Goal: Use online tool/utility: Use online tool/utility

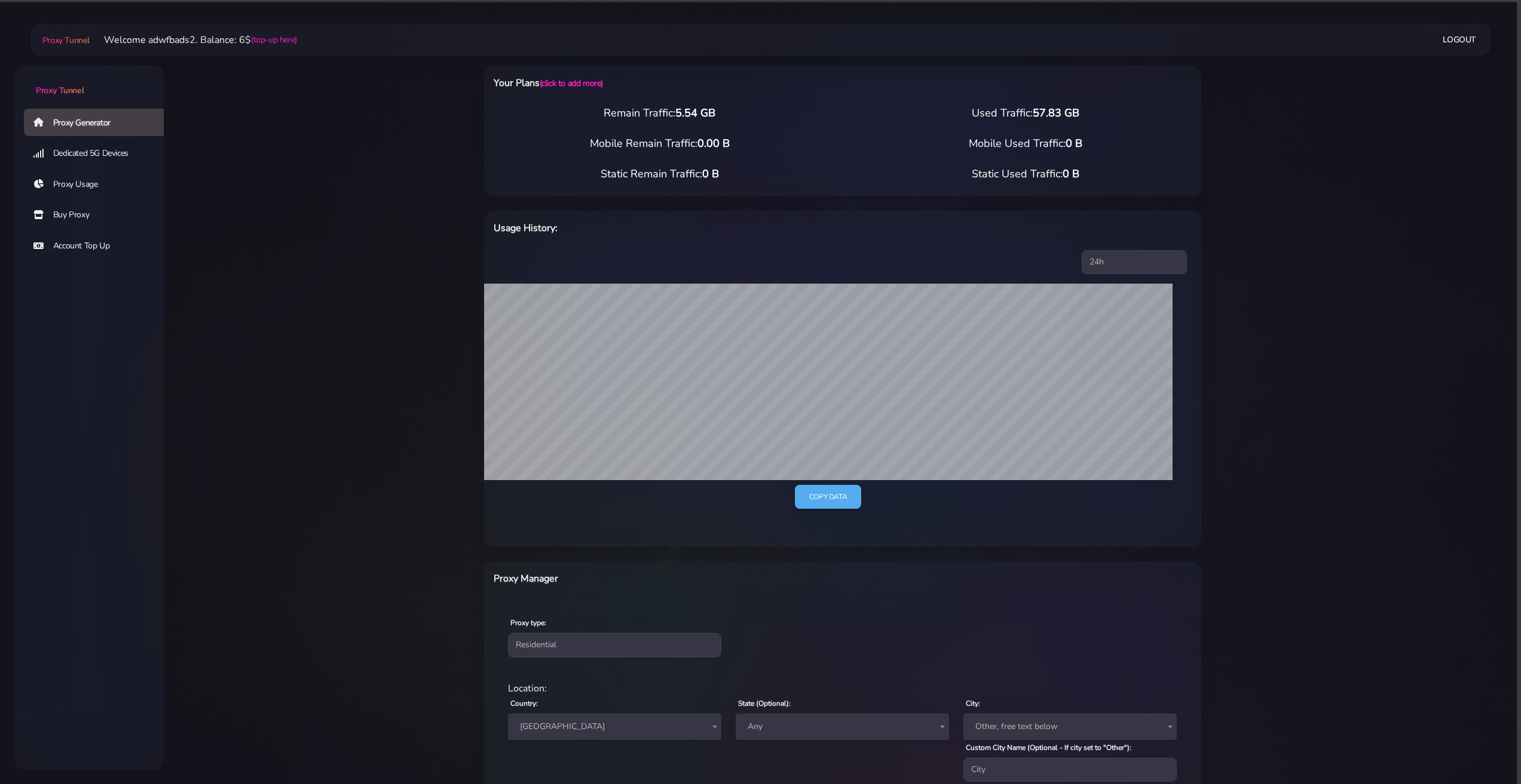
select select "CA"
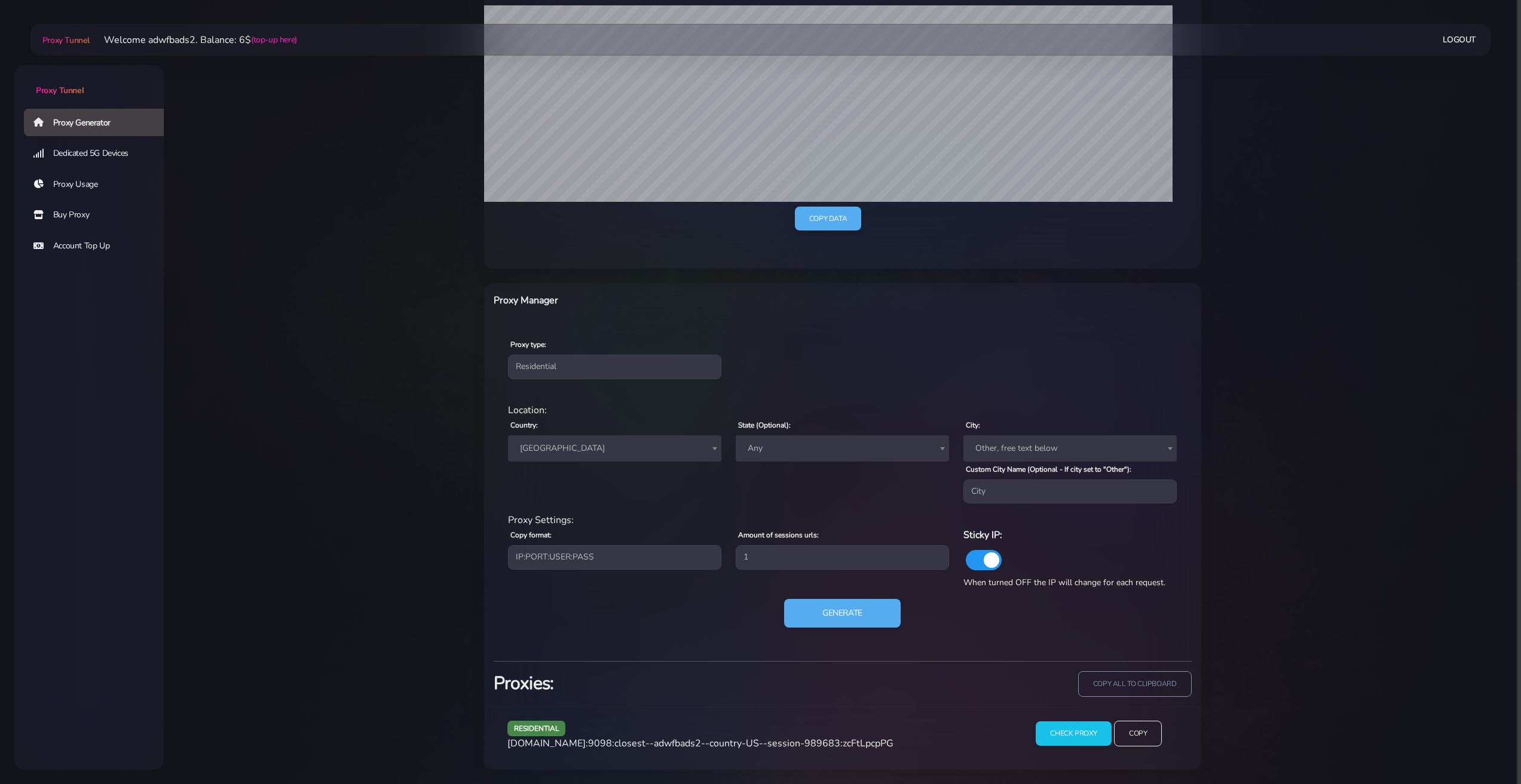
click at [583, 445] on span "[GEOGRAPHIC_DATA]" at bounding box center [614, 449] width 199 height 16
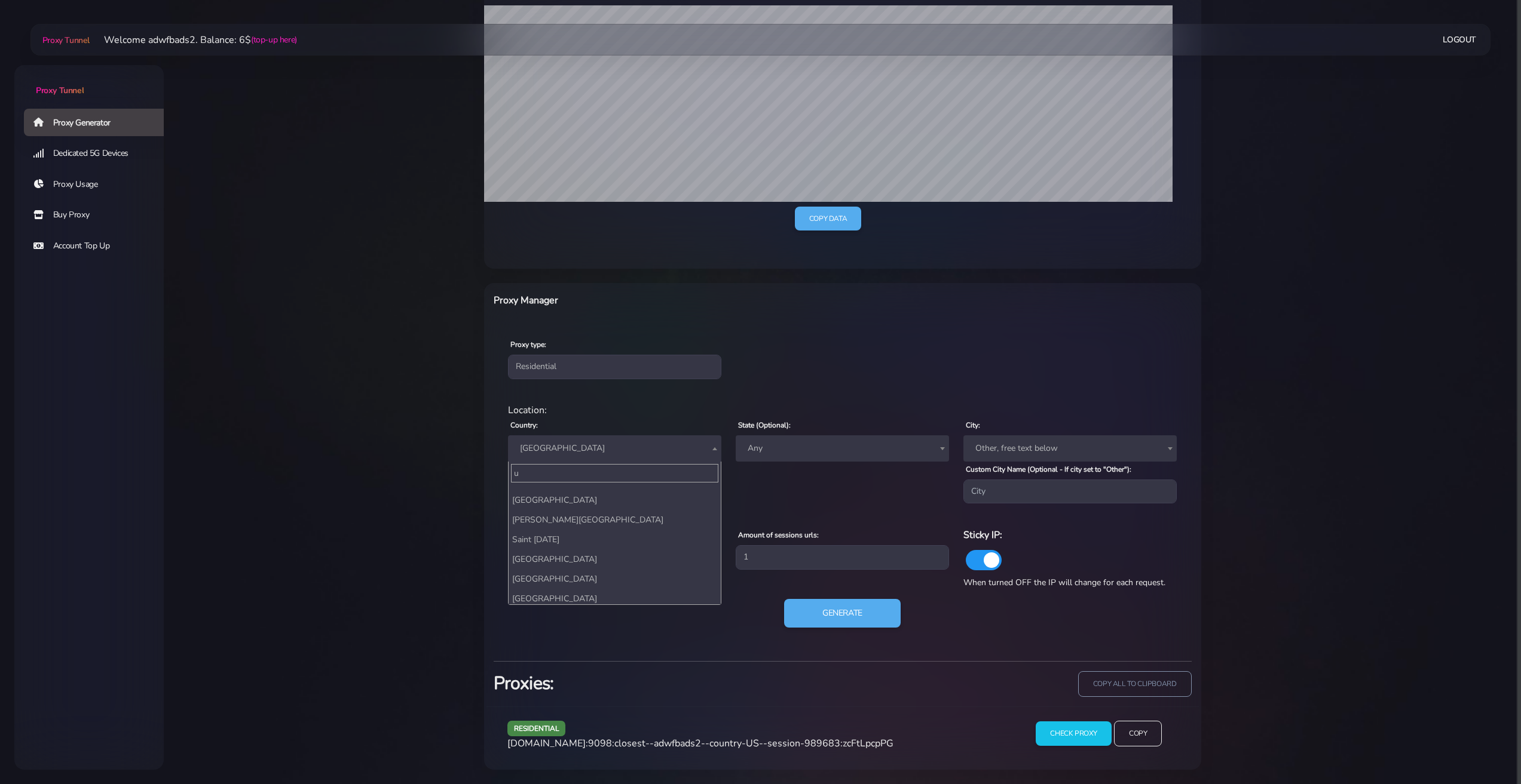
scroll to position [0, 0]
type input "united"
select select "US"
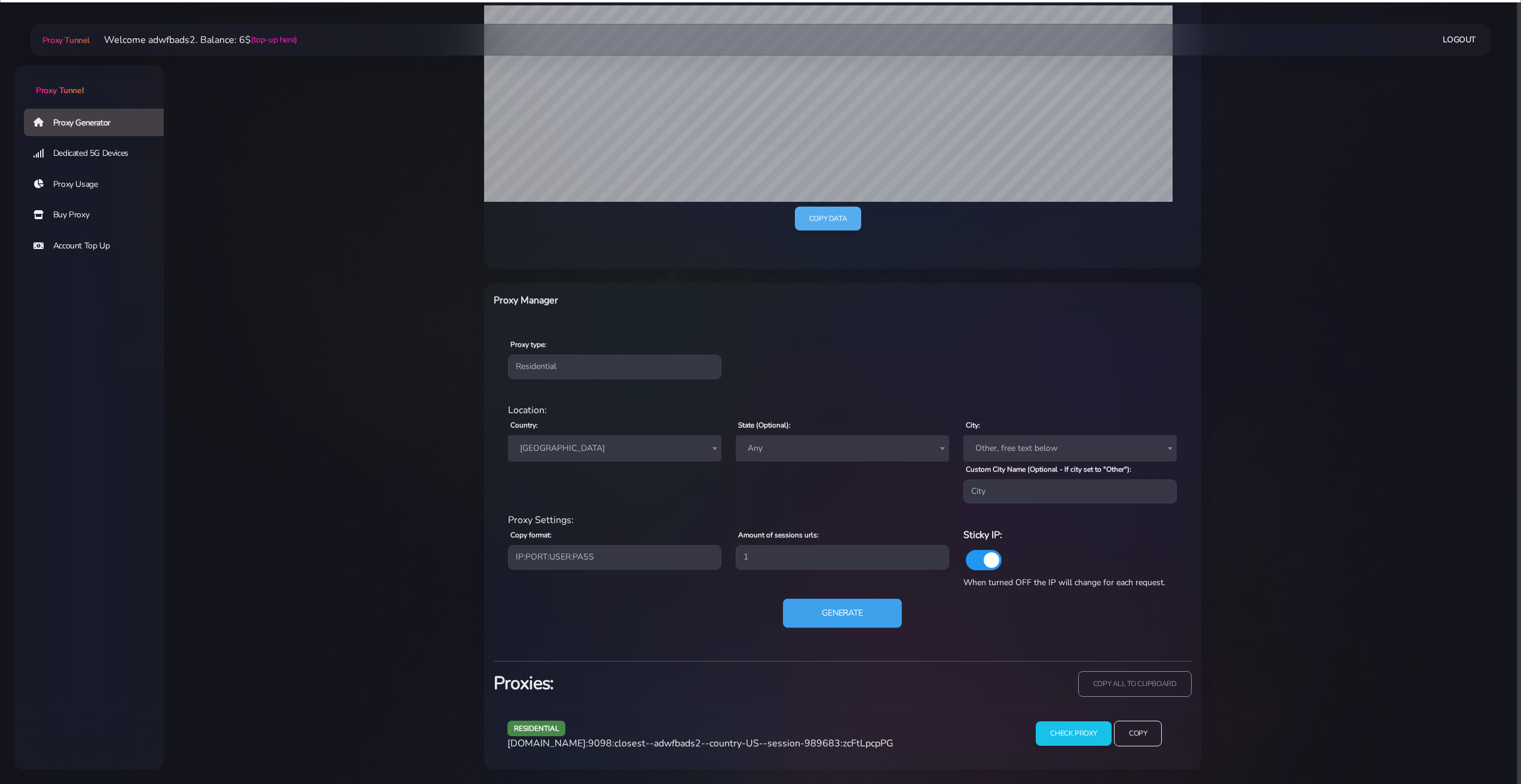
click at [842, 617] on button "Generate" at bounding box center [842, 613] width 119 height 30
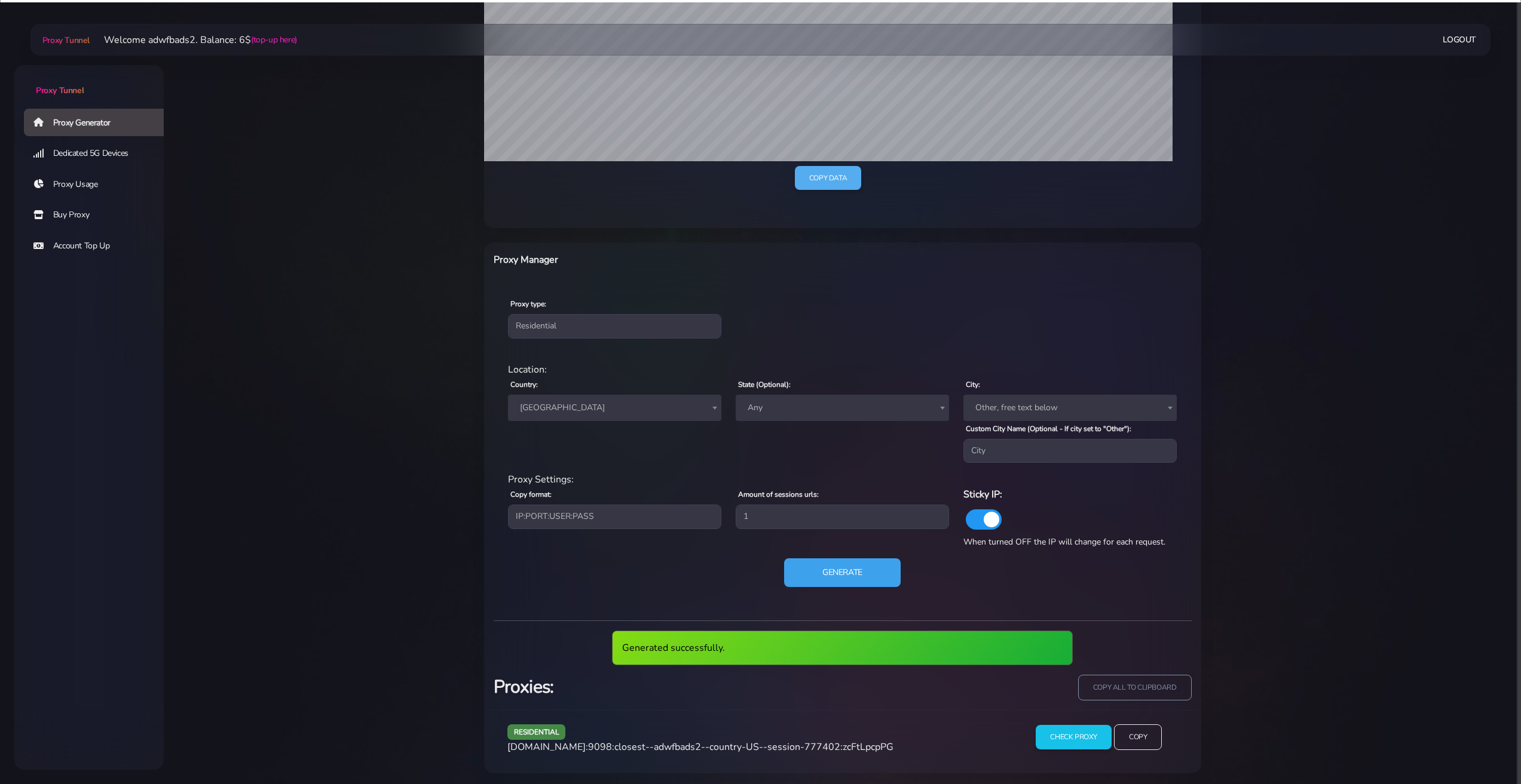
scroll to position [322, 0]
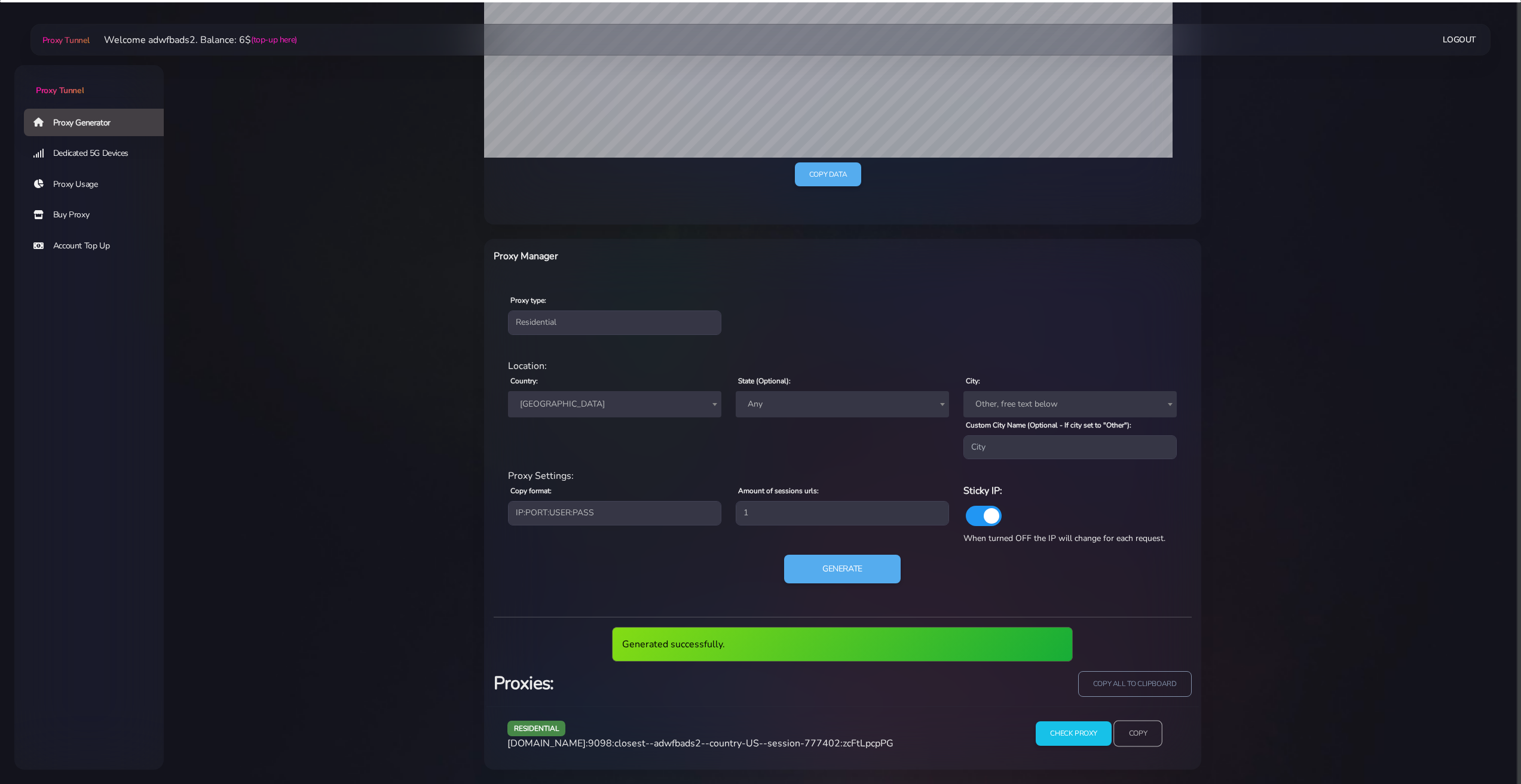
click at [1132, 729] on input "Copy" at bounding box center [1138, 734] width 49 height 26
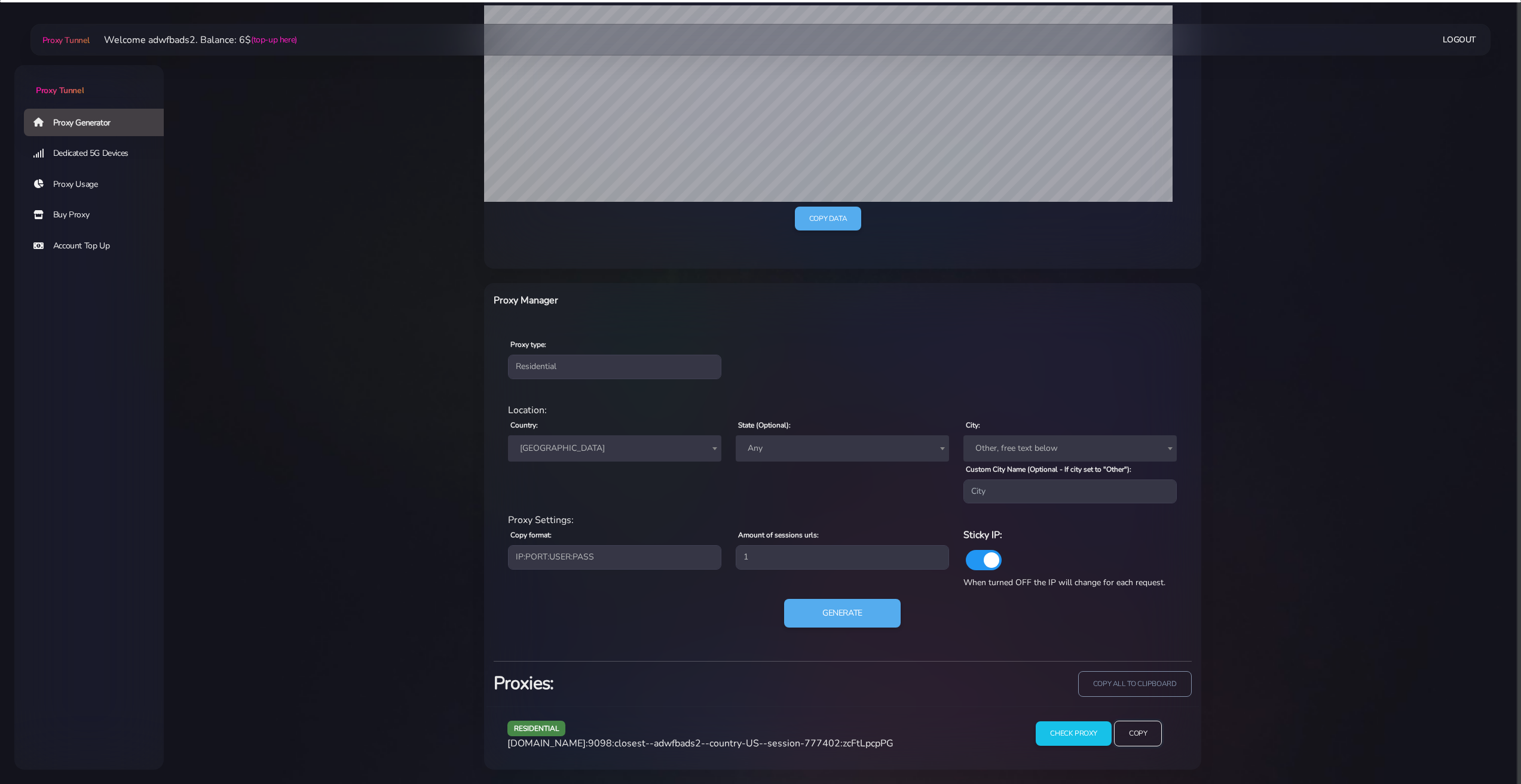
scroll to position [278, 0]
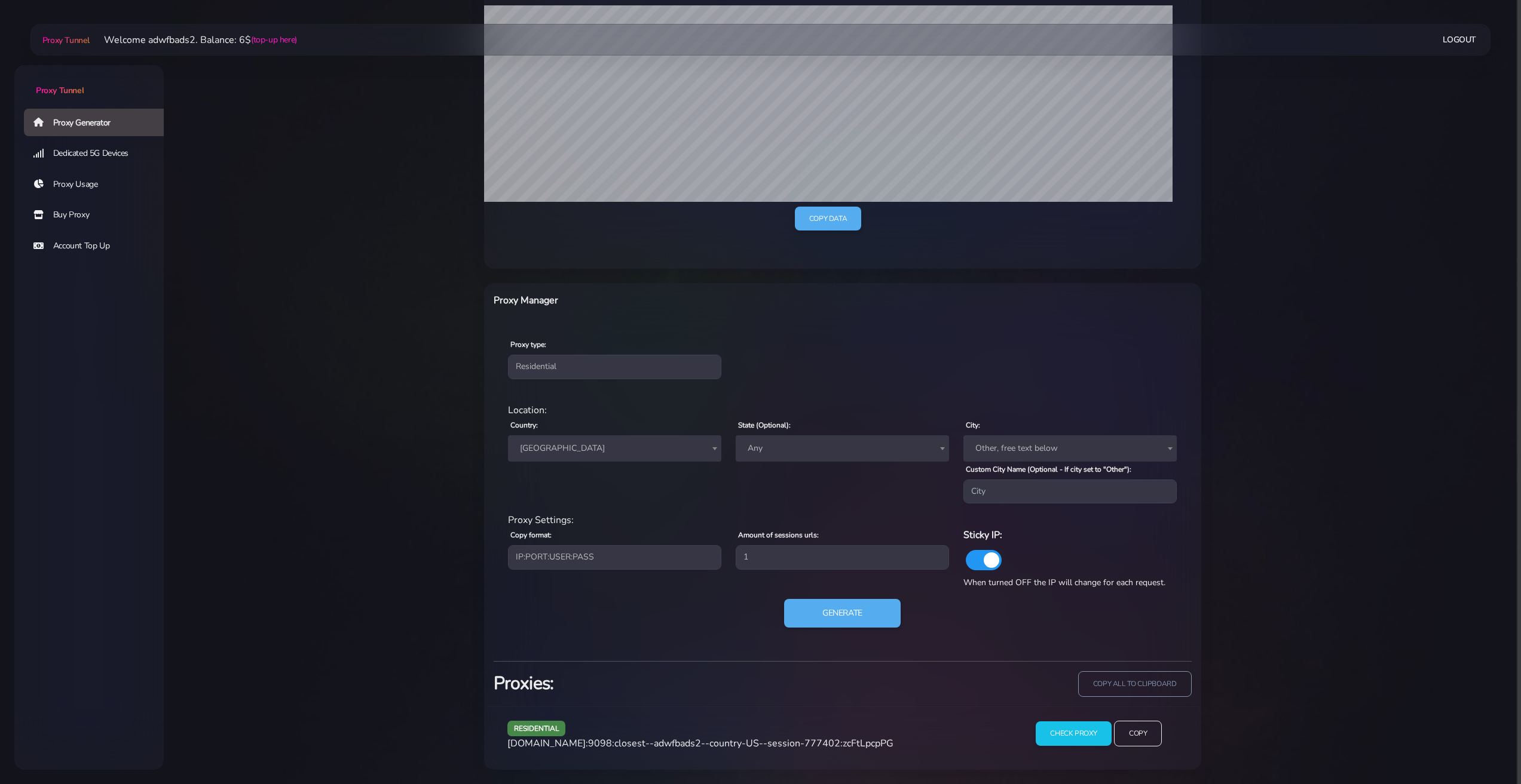
click at [583, 440] on span "[GEOGRAPHIC_DATA]" at bounding box center [614, 449] width 199 height 16
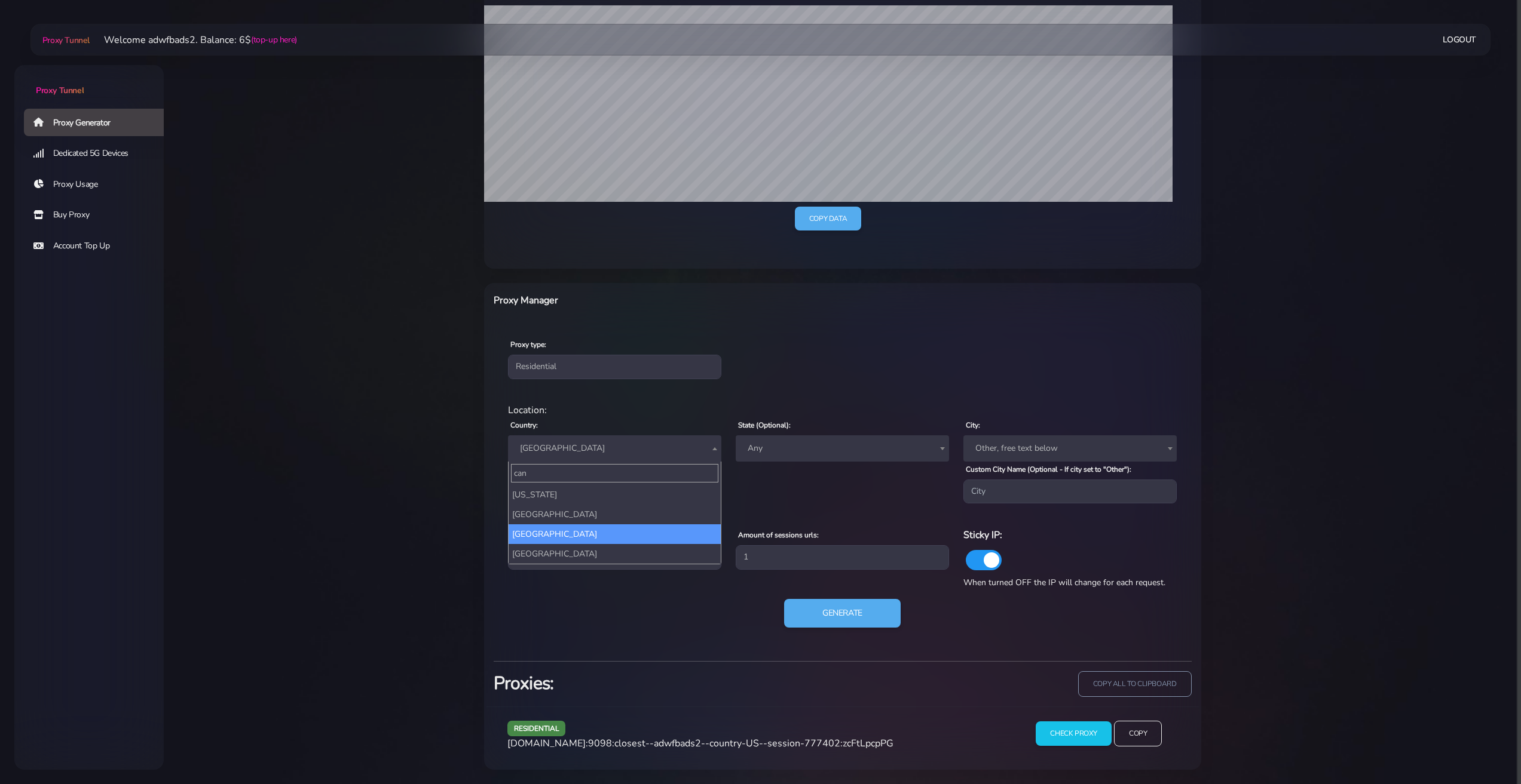
scroll to position [0, 0]
type input "can"
select select "CA"
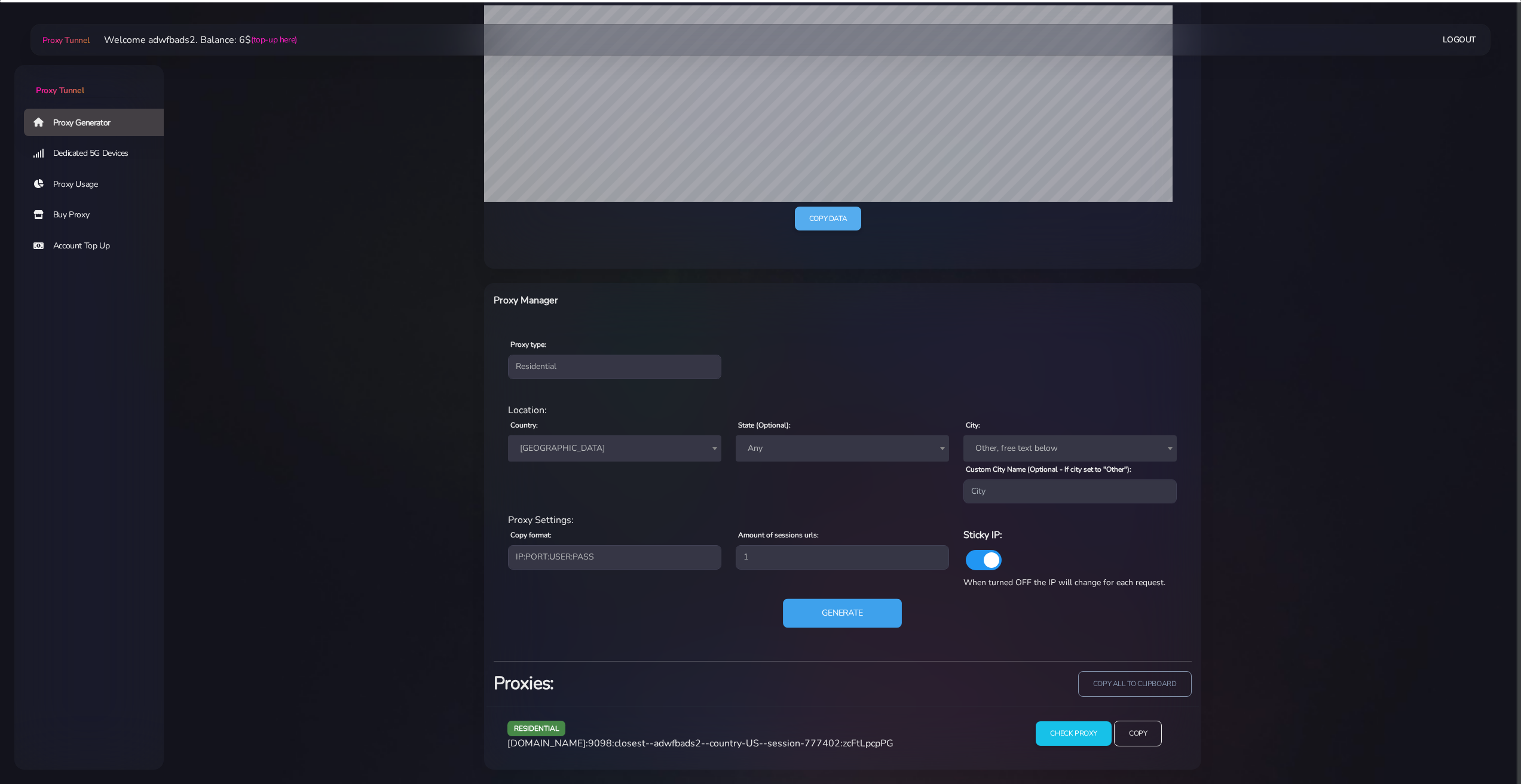
click at [833, 604] on button "Generate" at bounding box center [842, 613] width 119 height 30
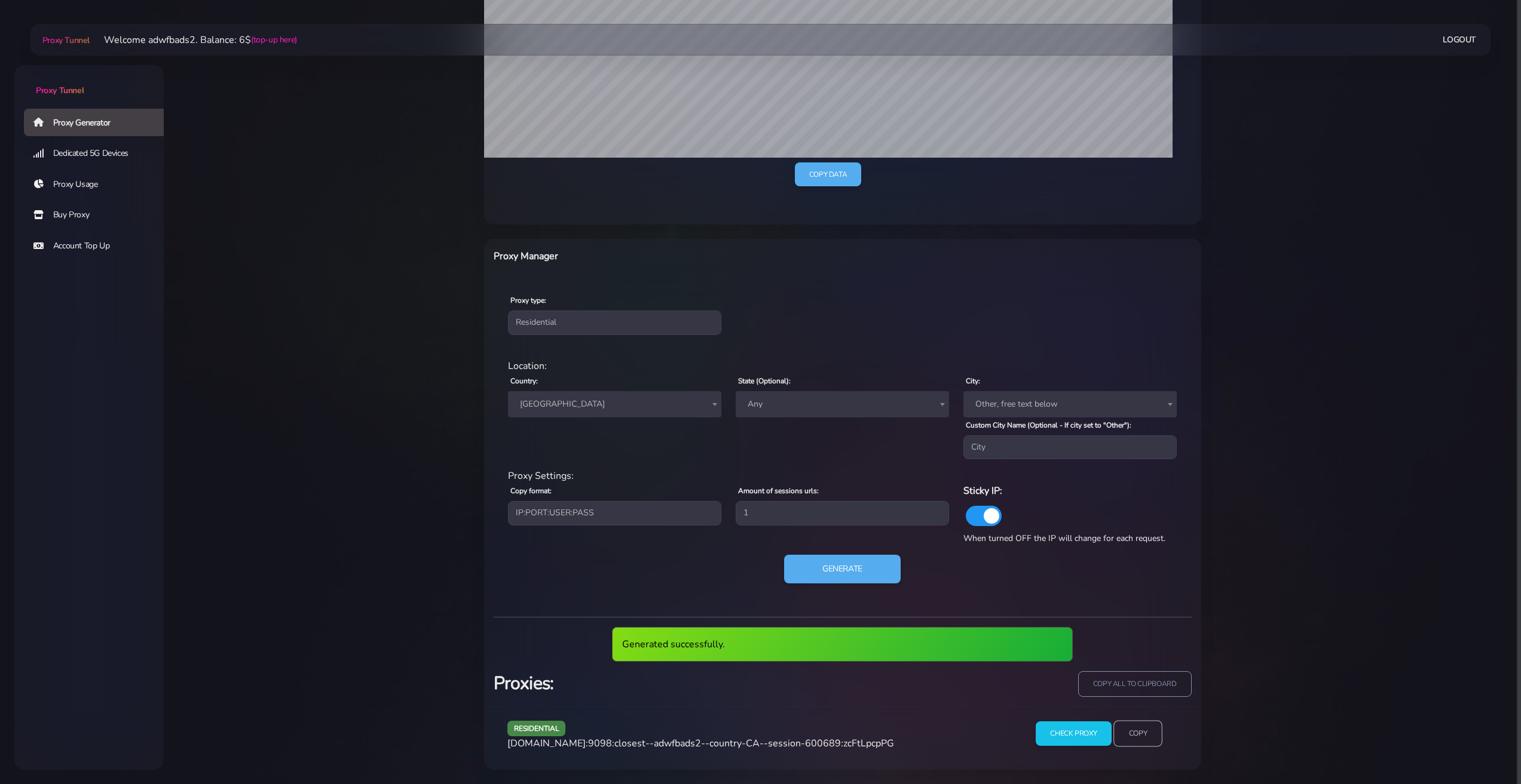
click at [1140, 737] on input "Copy" at bounding box center [1138, 734] width 49 height 26
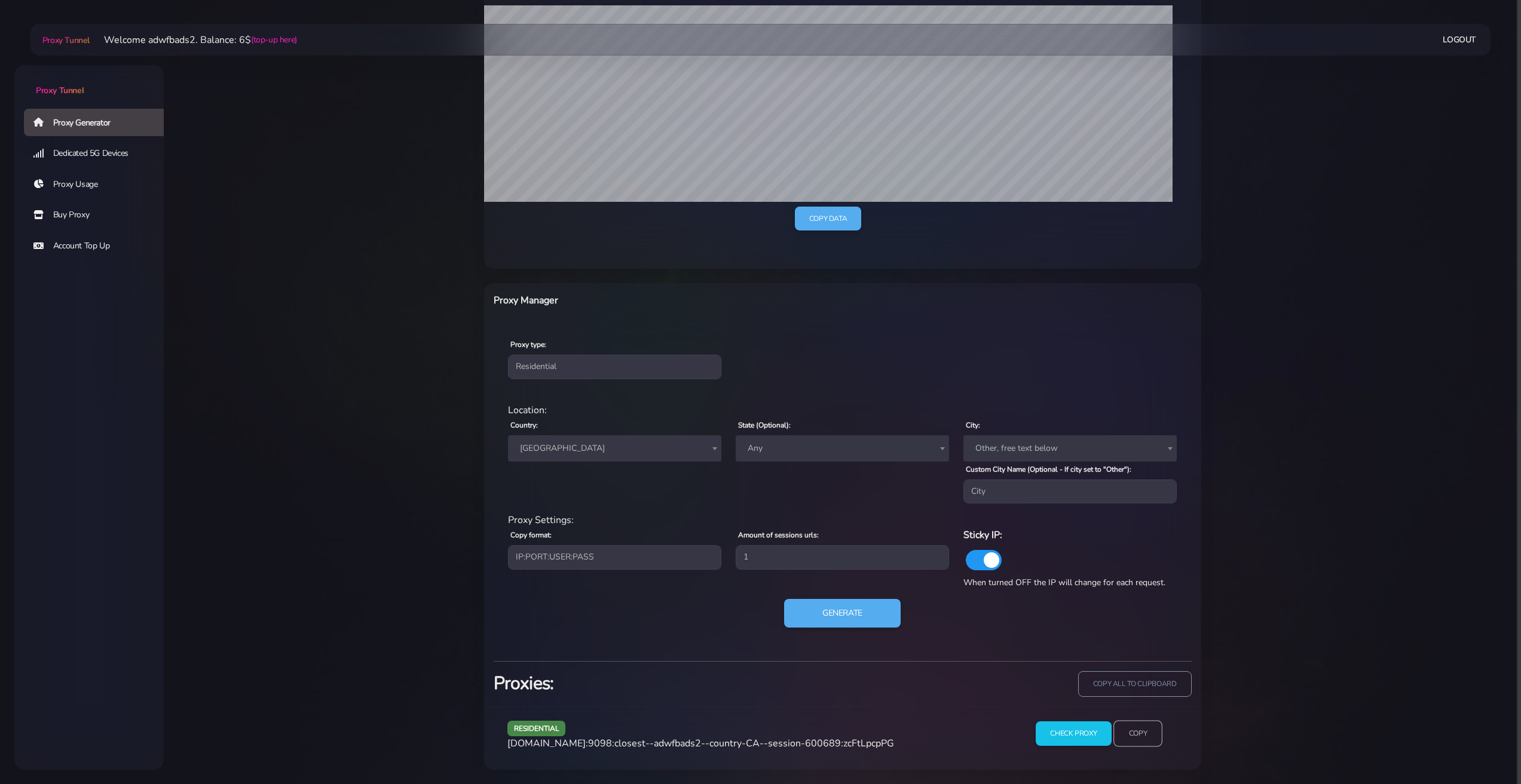
scroll to position [278, 0]
